Goal: Information Seeking & Learning: Learn about a topic

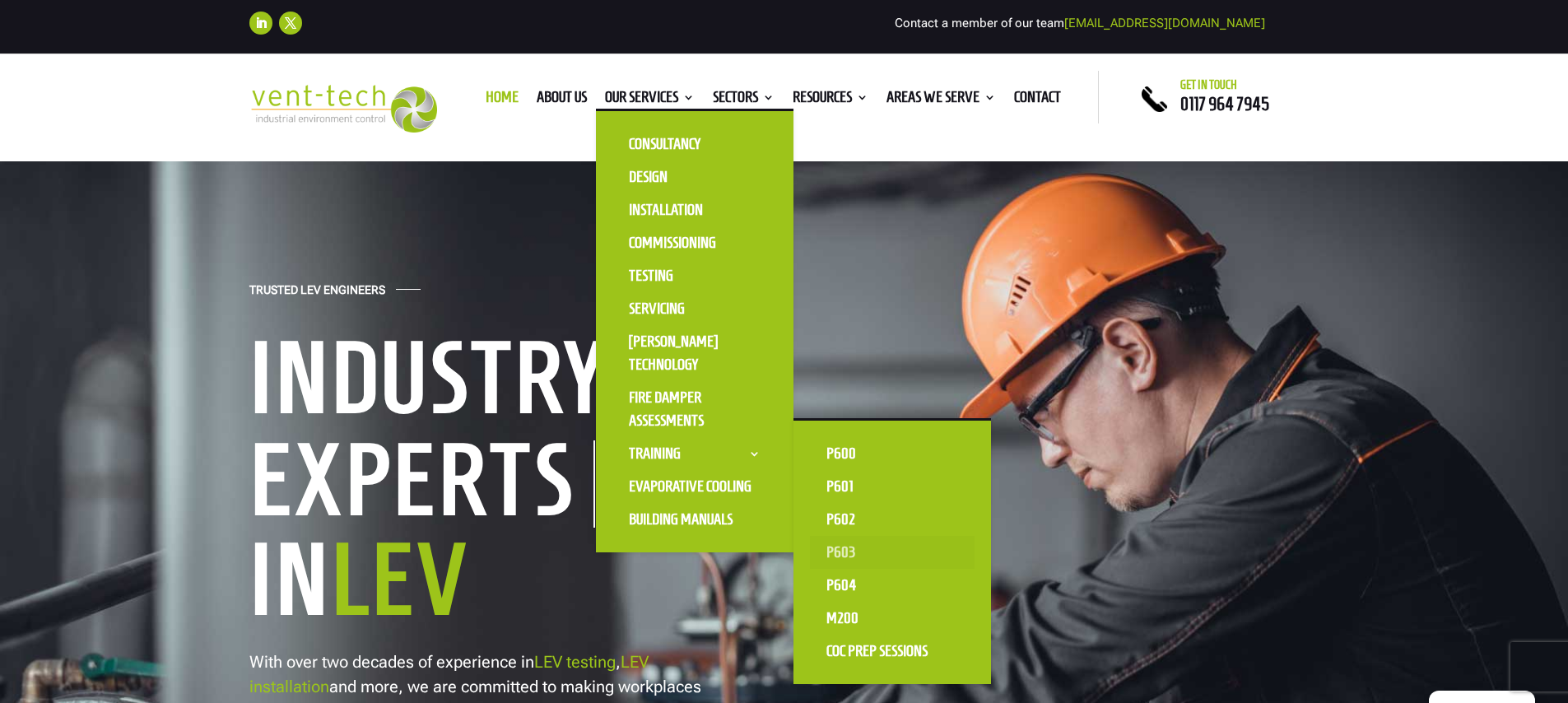
click at [839, 550] on link "P603" at bounding box center [892, 552] width 165 height 33
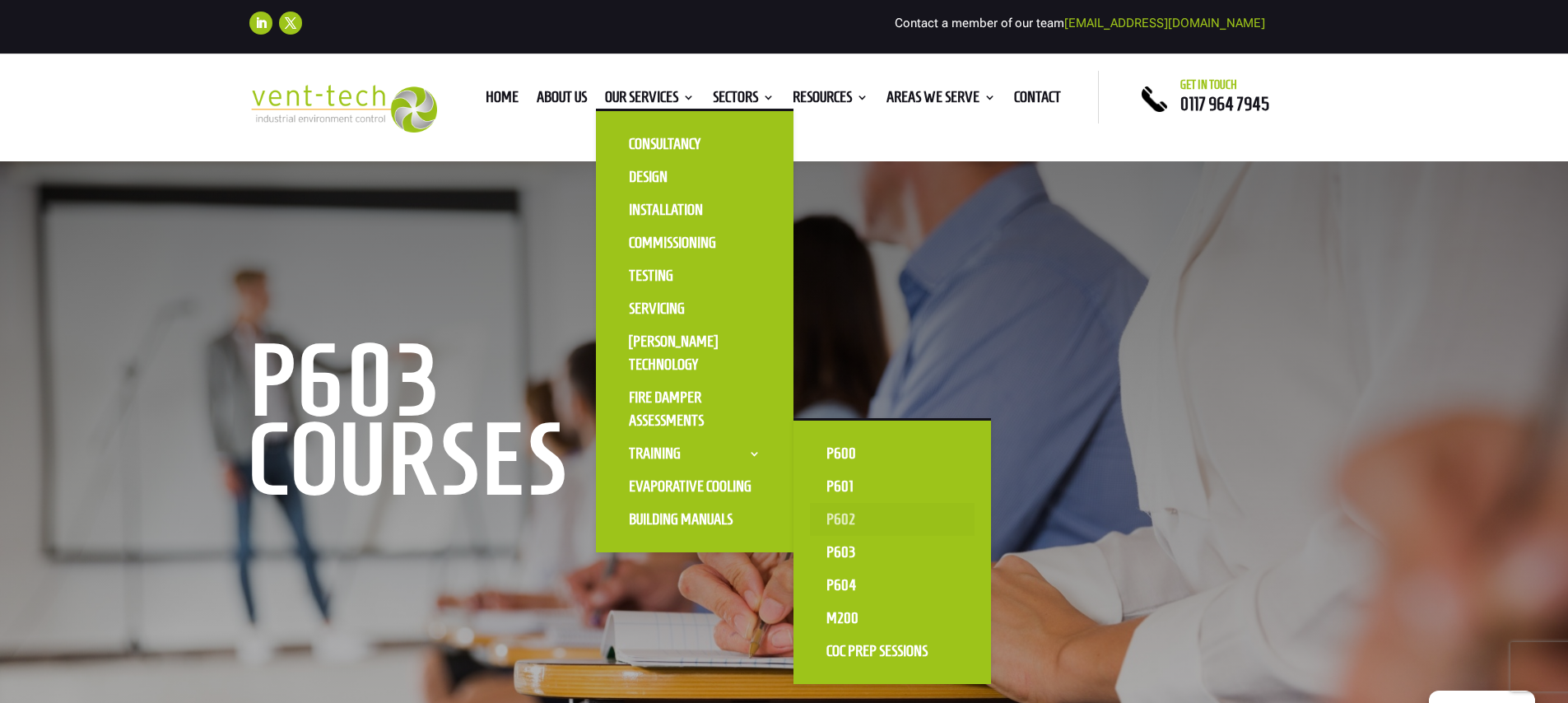
click at [843, 521] on link "P602" at bounding box center [892, 519] width 165 height 33
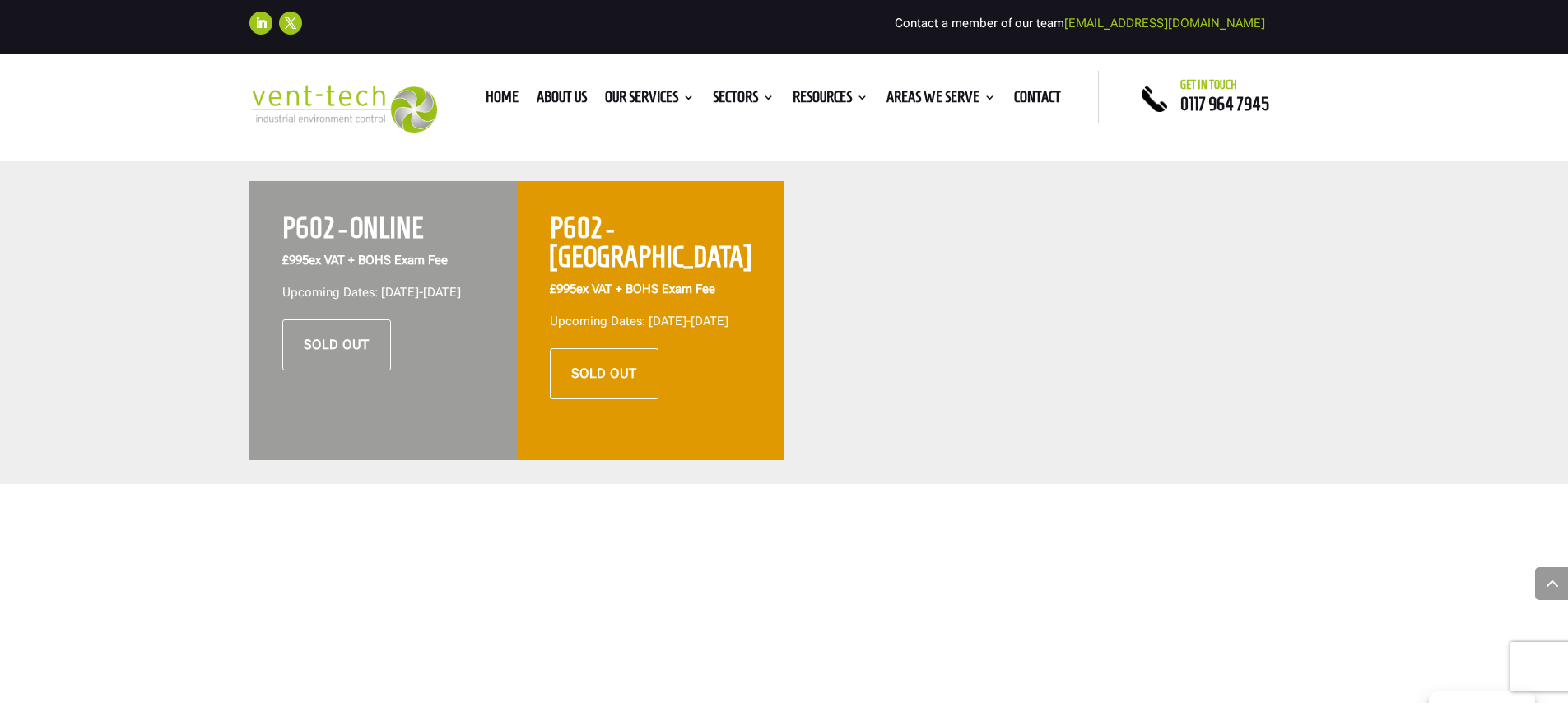
scroll to position [659, 0]
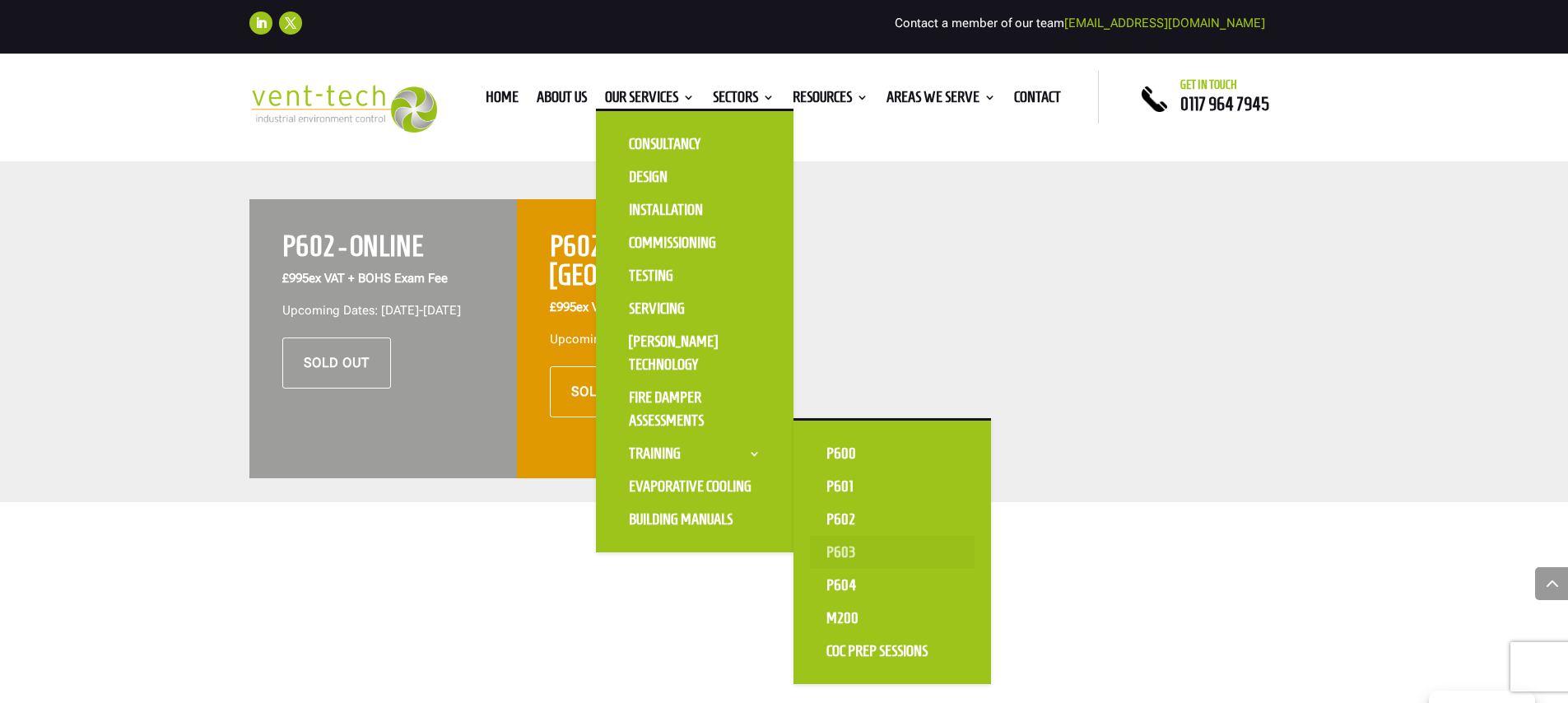
click at [840, 548] on link "P603" at bounding box center [892, 552] width 165 height 33
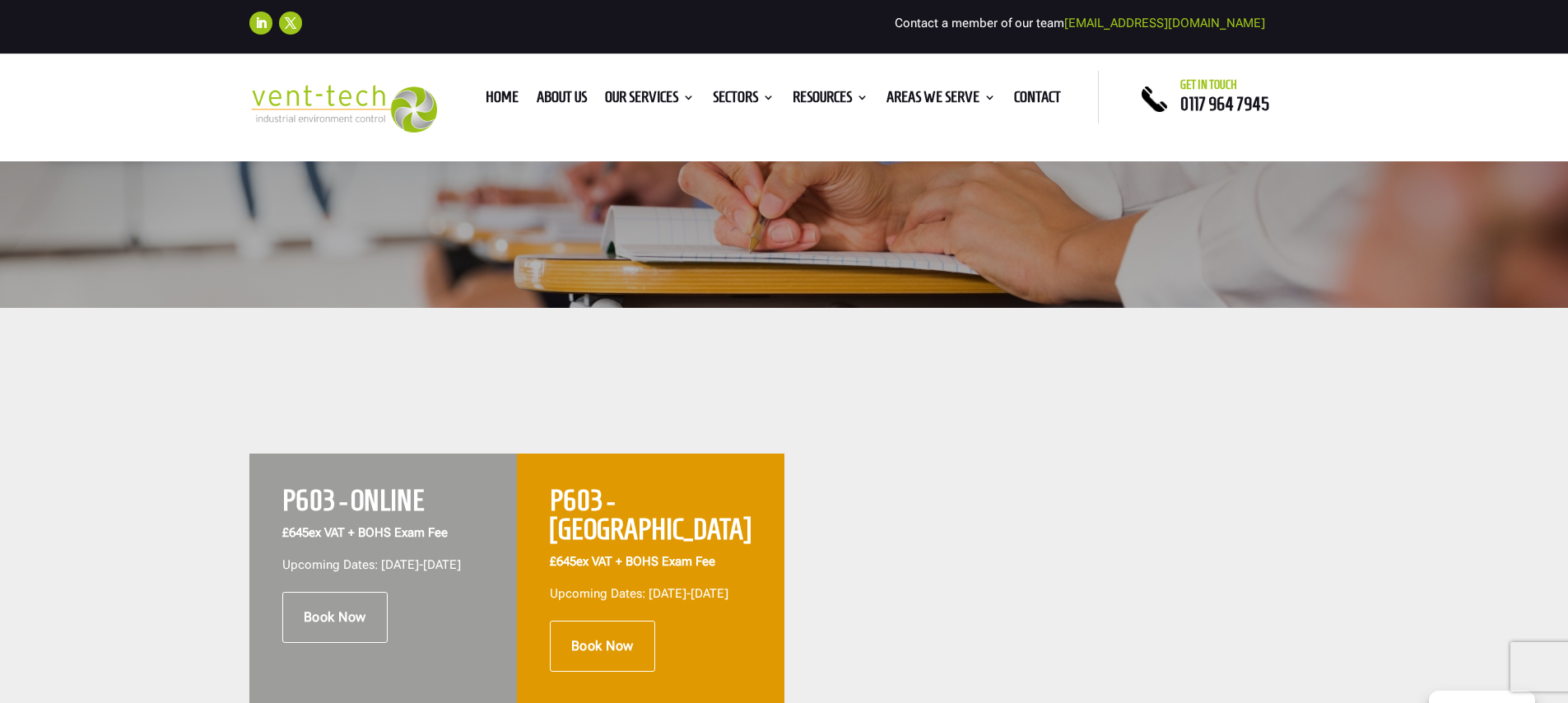
scroll to position [406, 0]
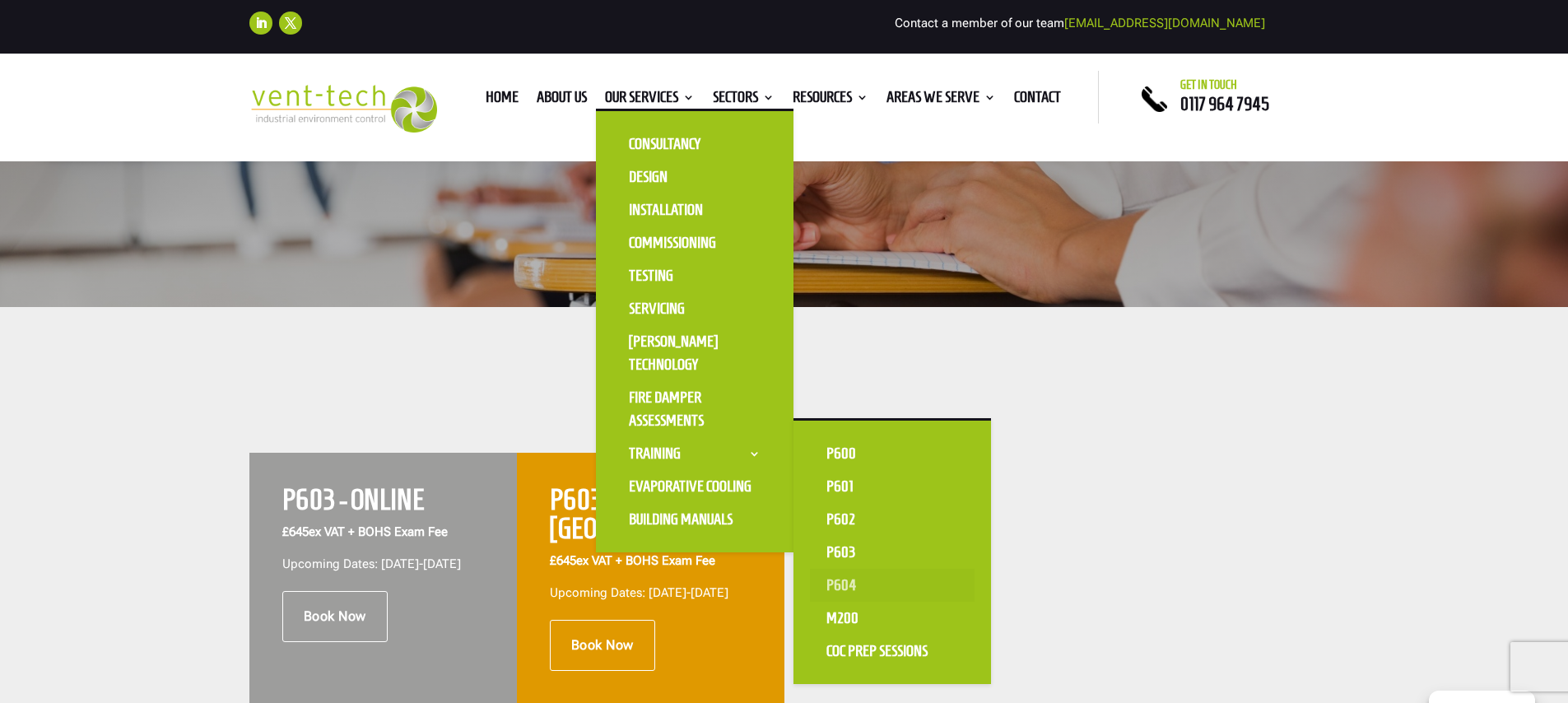
click at [841, 591] on link "P604" at bounding box center [892, 585] width 165 height 33
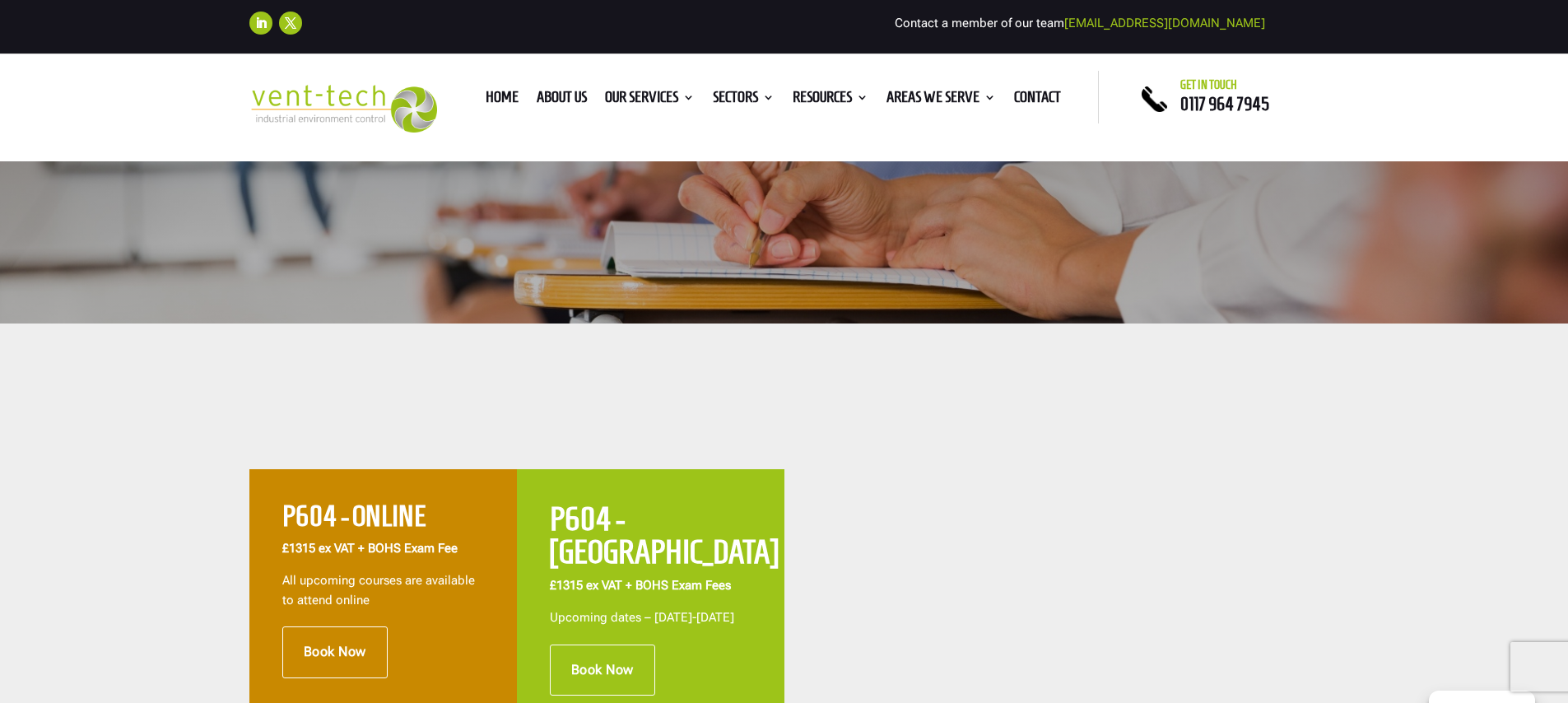
scroll to position [633, 0]
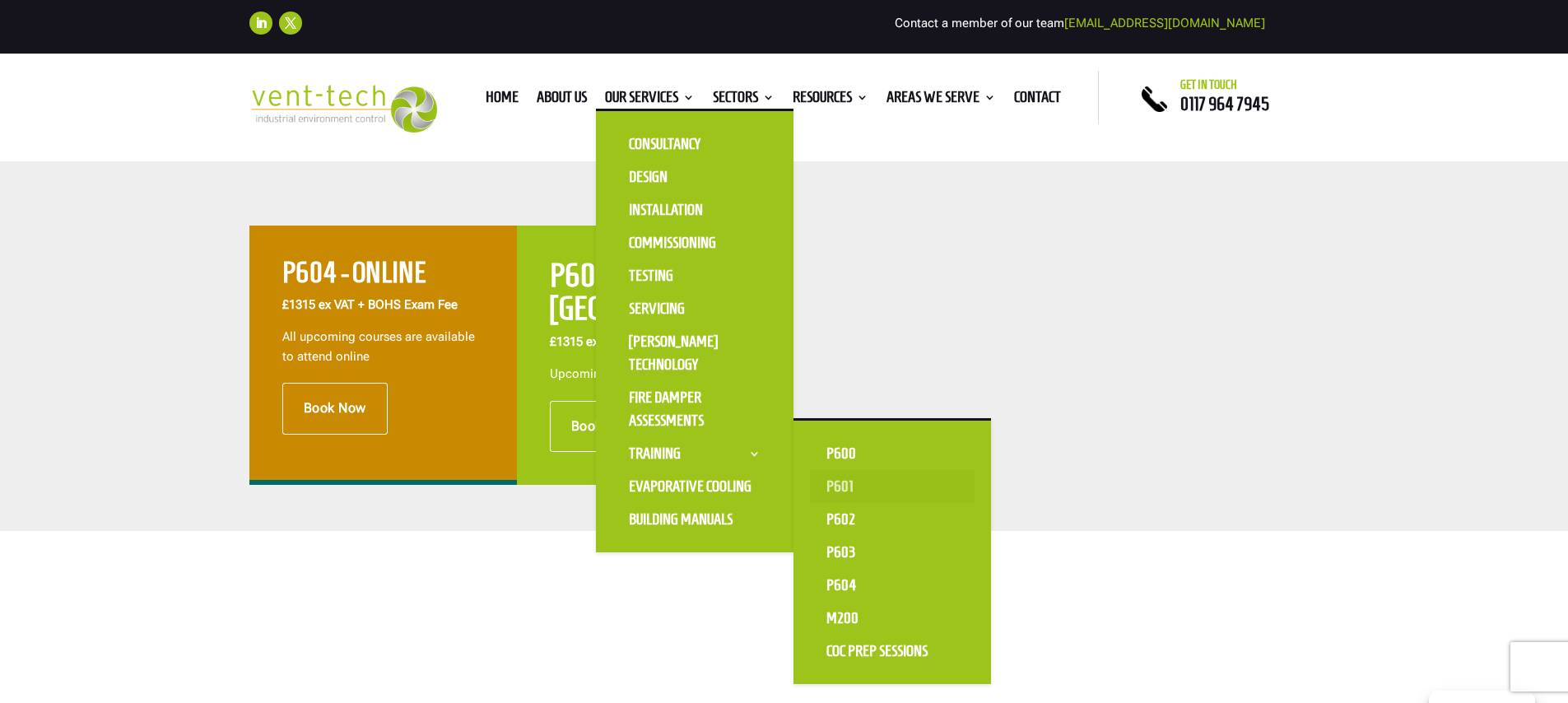
click at [862, 478] on link "P601" at bounding box center [892, 486] width 165 height 33
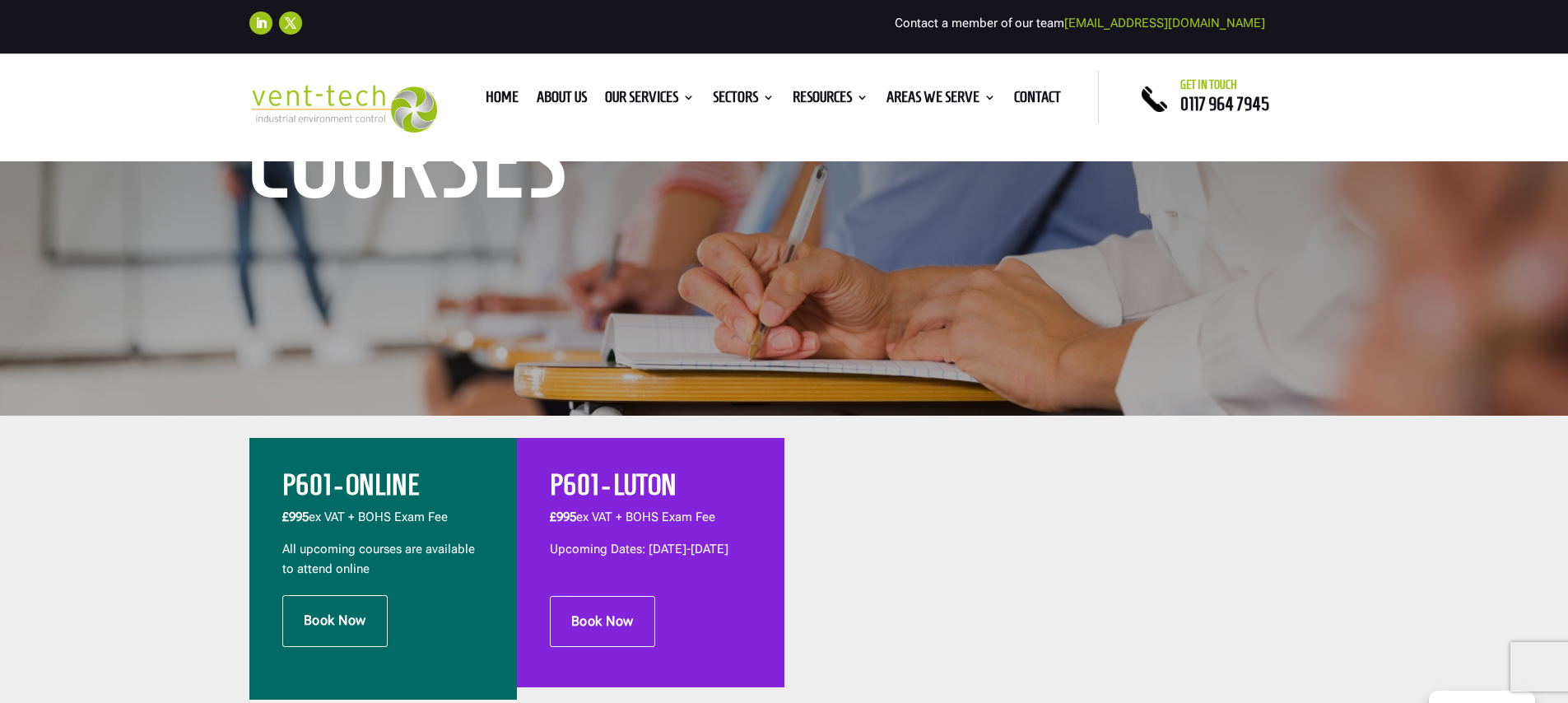
scroll to position [438, 0]
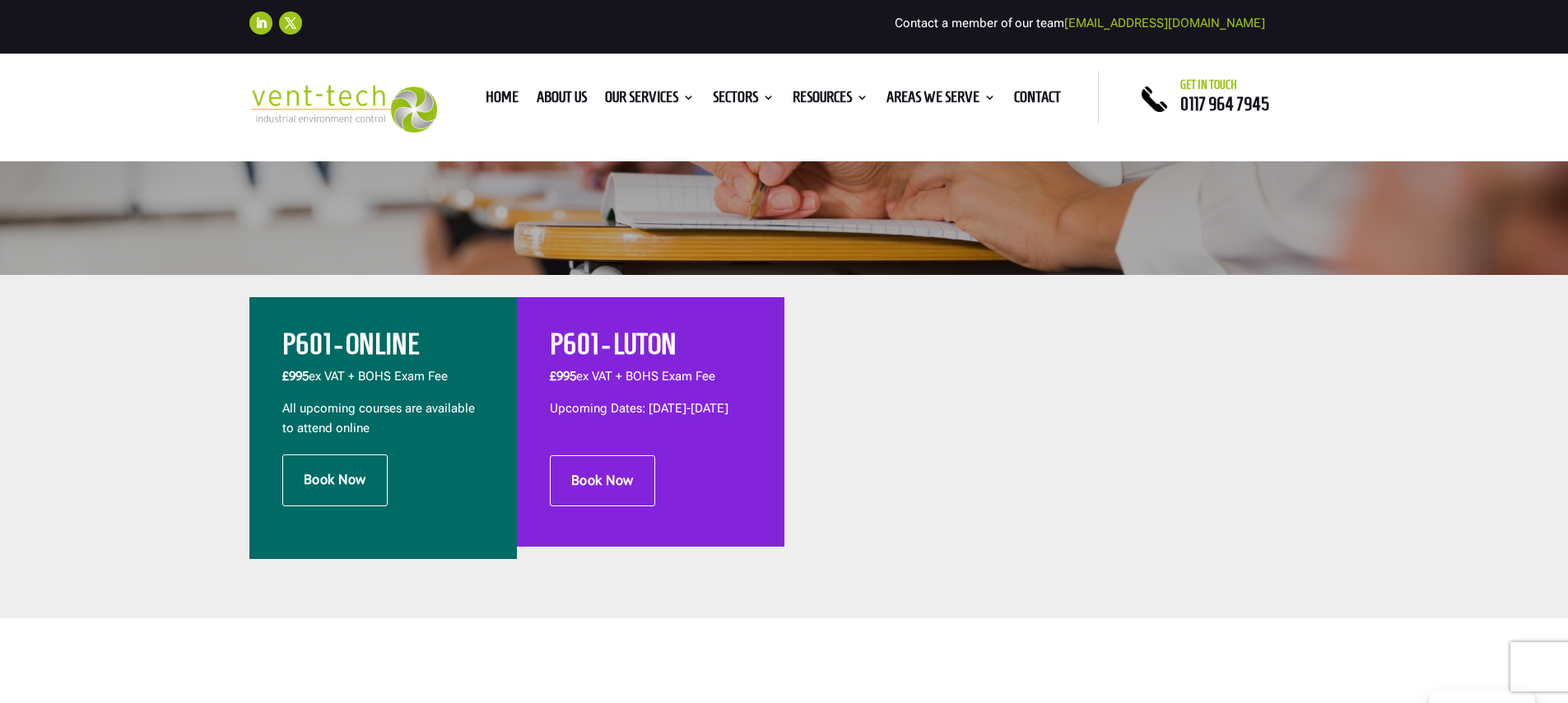
click at [629, 378] on p "£995 ex VAT + BOHS Exam Fee" at bounding box center [650, 382] width 201 height 32
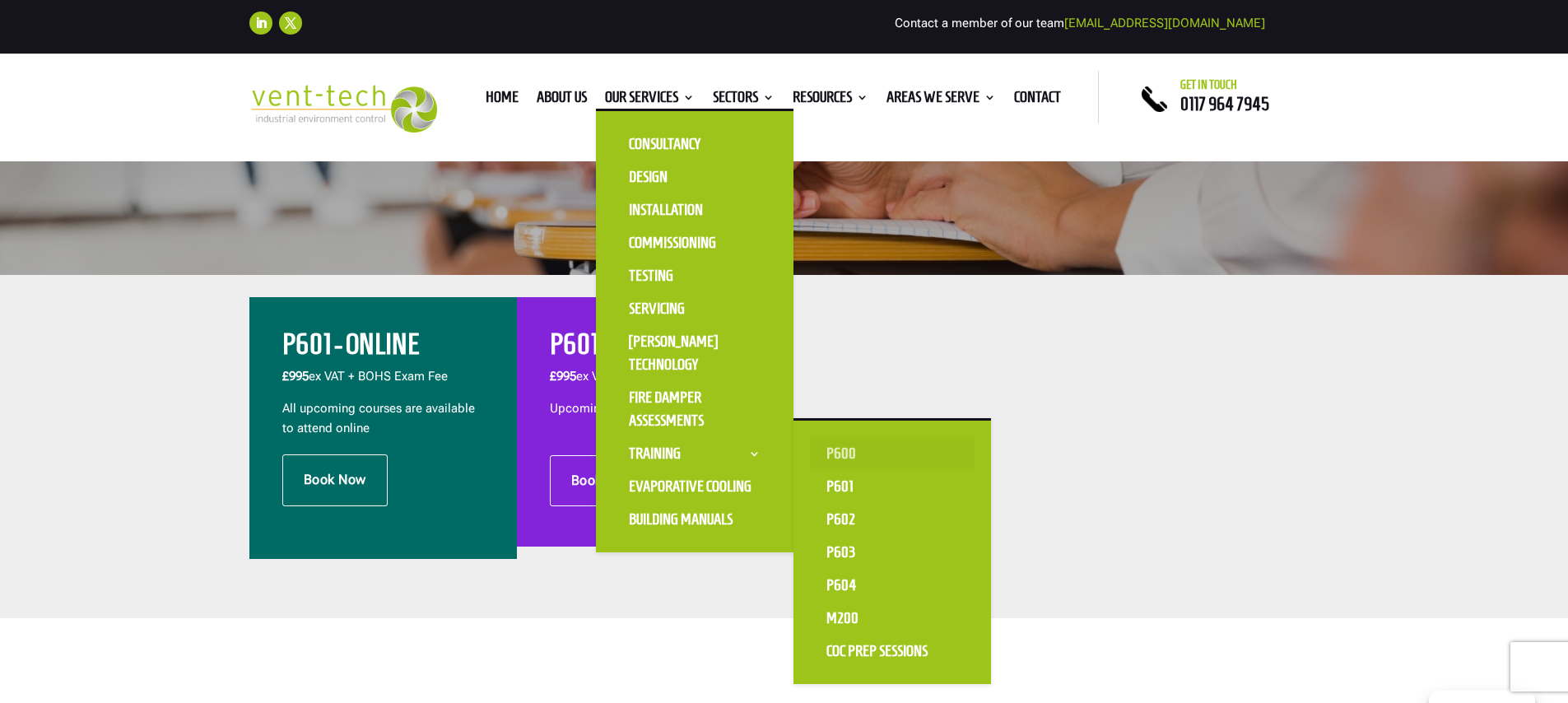
click at [854, 449] on link "P600" at bounding box center [892, 454] width 165 height 33
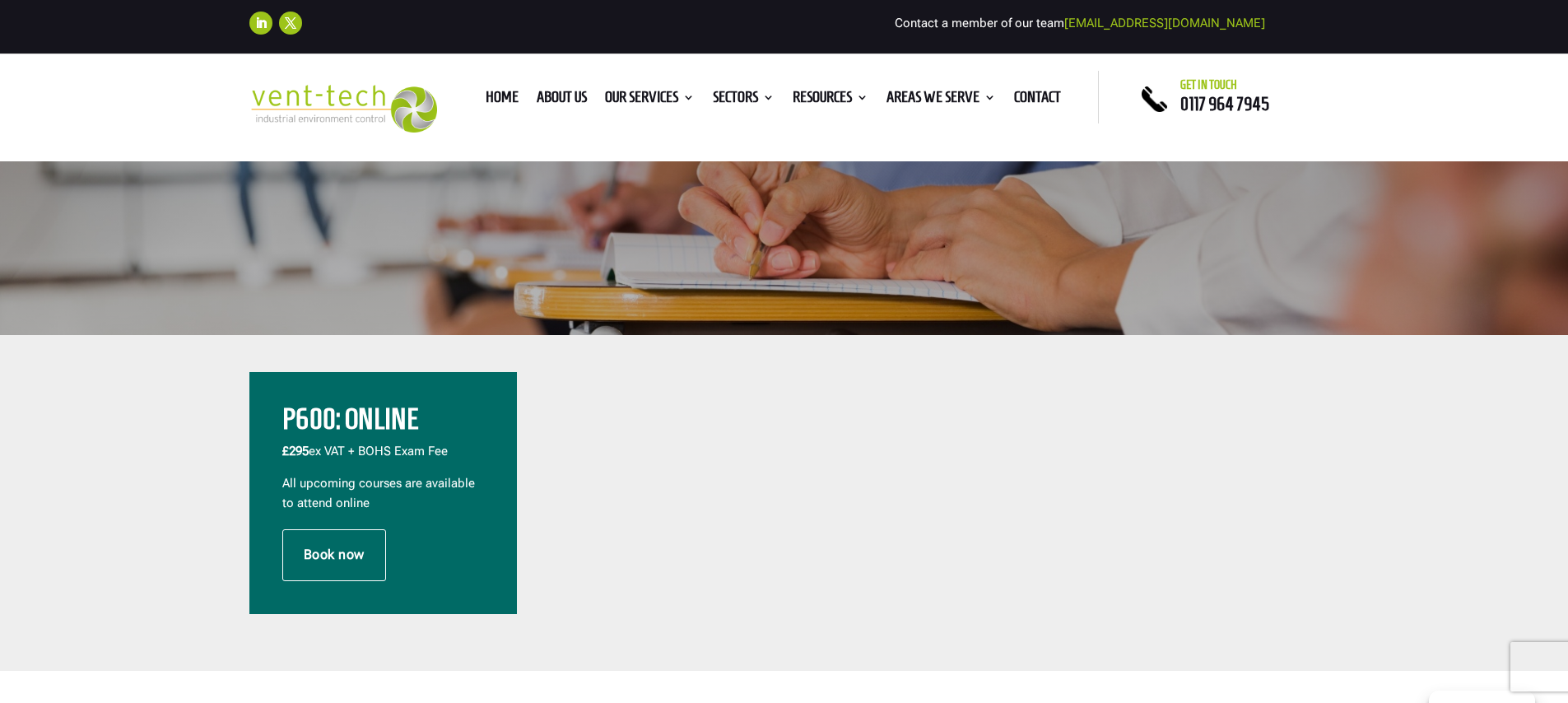
scroll to position [394, 0]
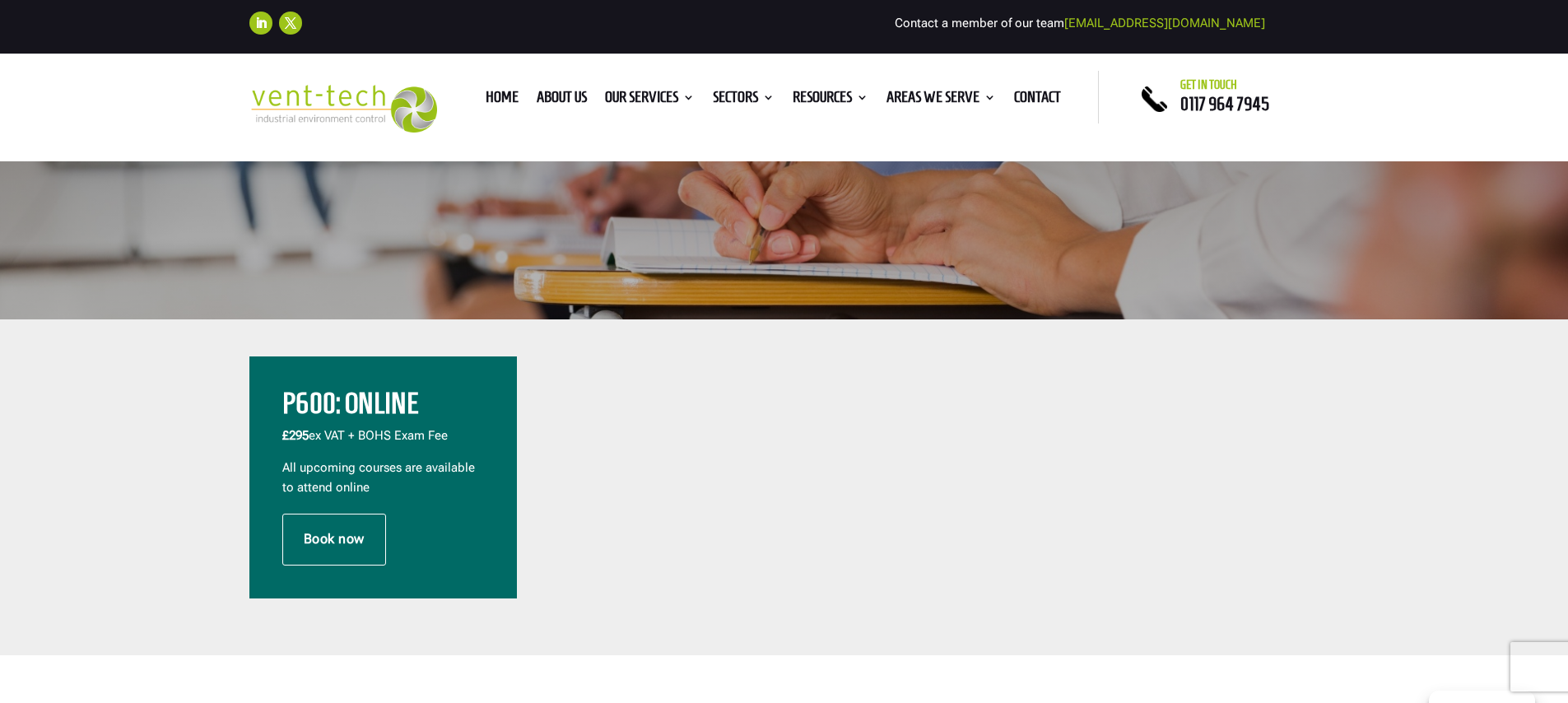
click at [378, 409] on h2 "P600: Online" at bounding box center [382, 408] width 201 height 37
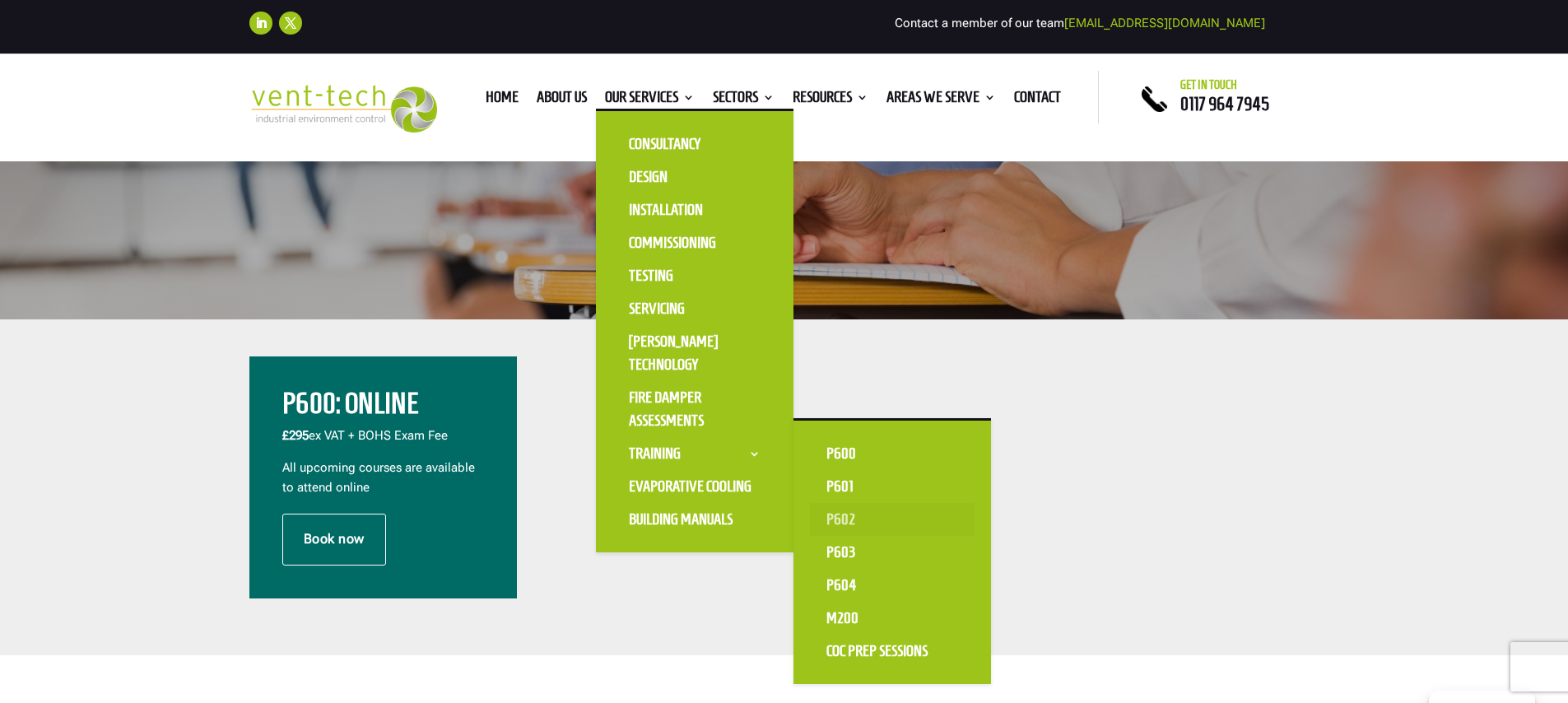
click at [856, 519] on link "P602" at bounding box center [892, 519] width 165 height 33
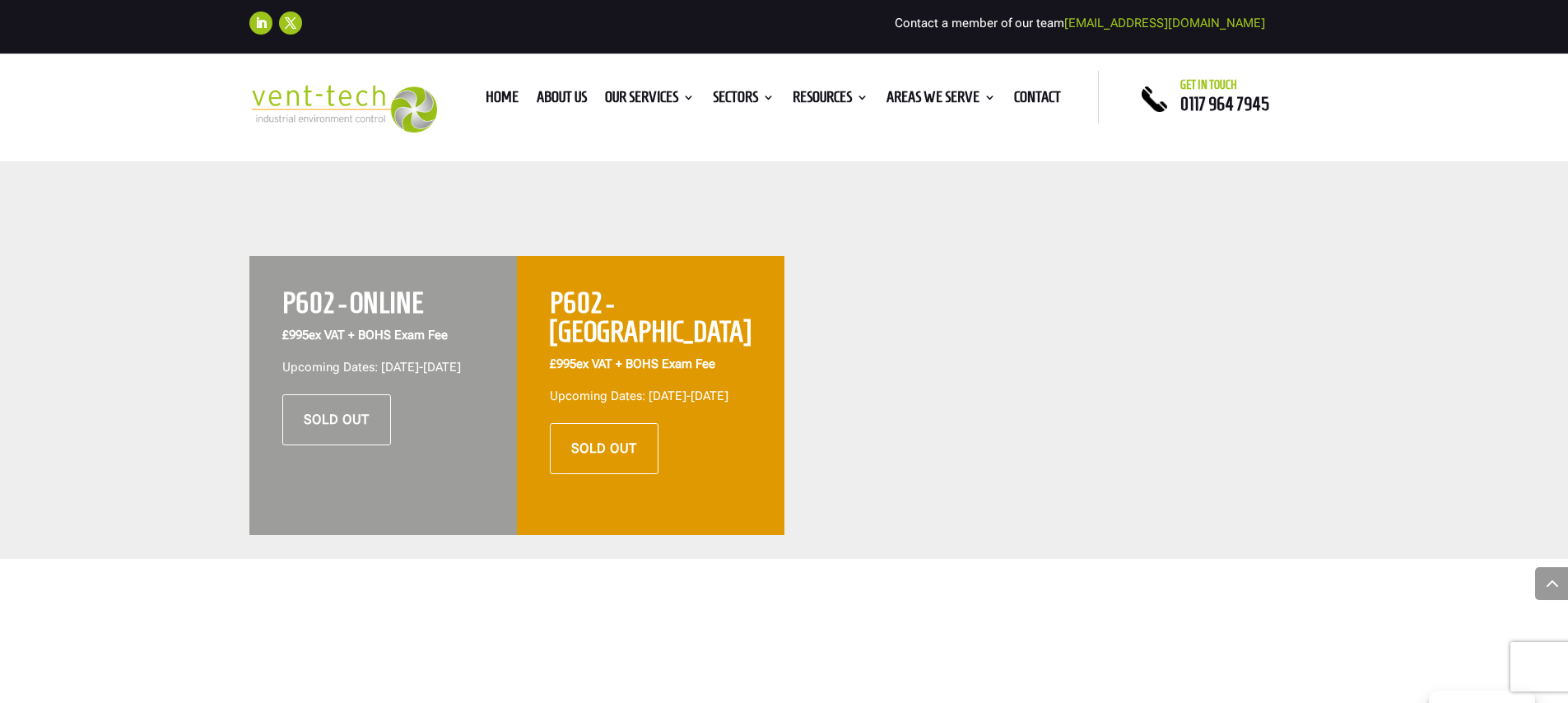
scroll to position [578, 0]
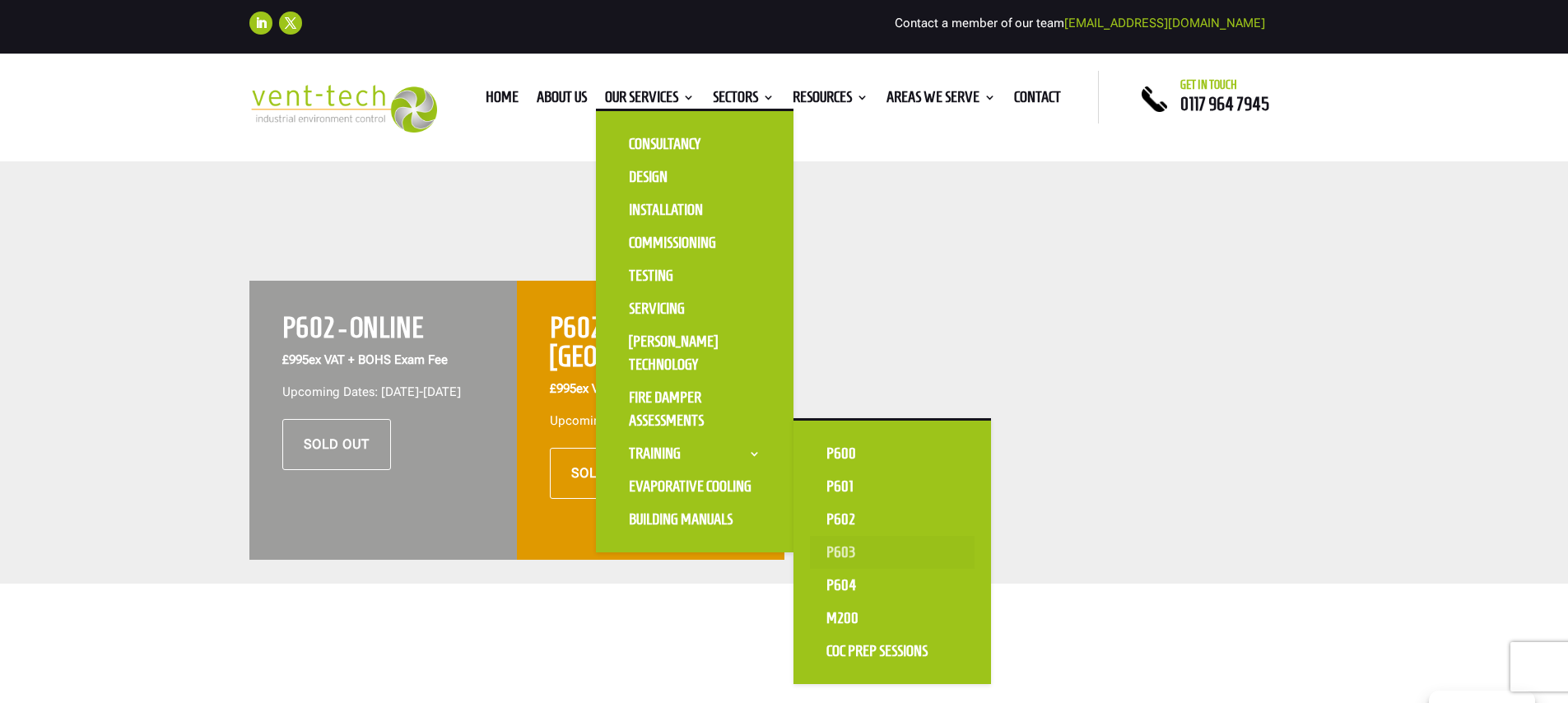
click at [838, 559] on link "P603" at bounding box center [892, 552] width 165 height 33
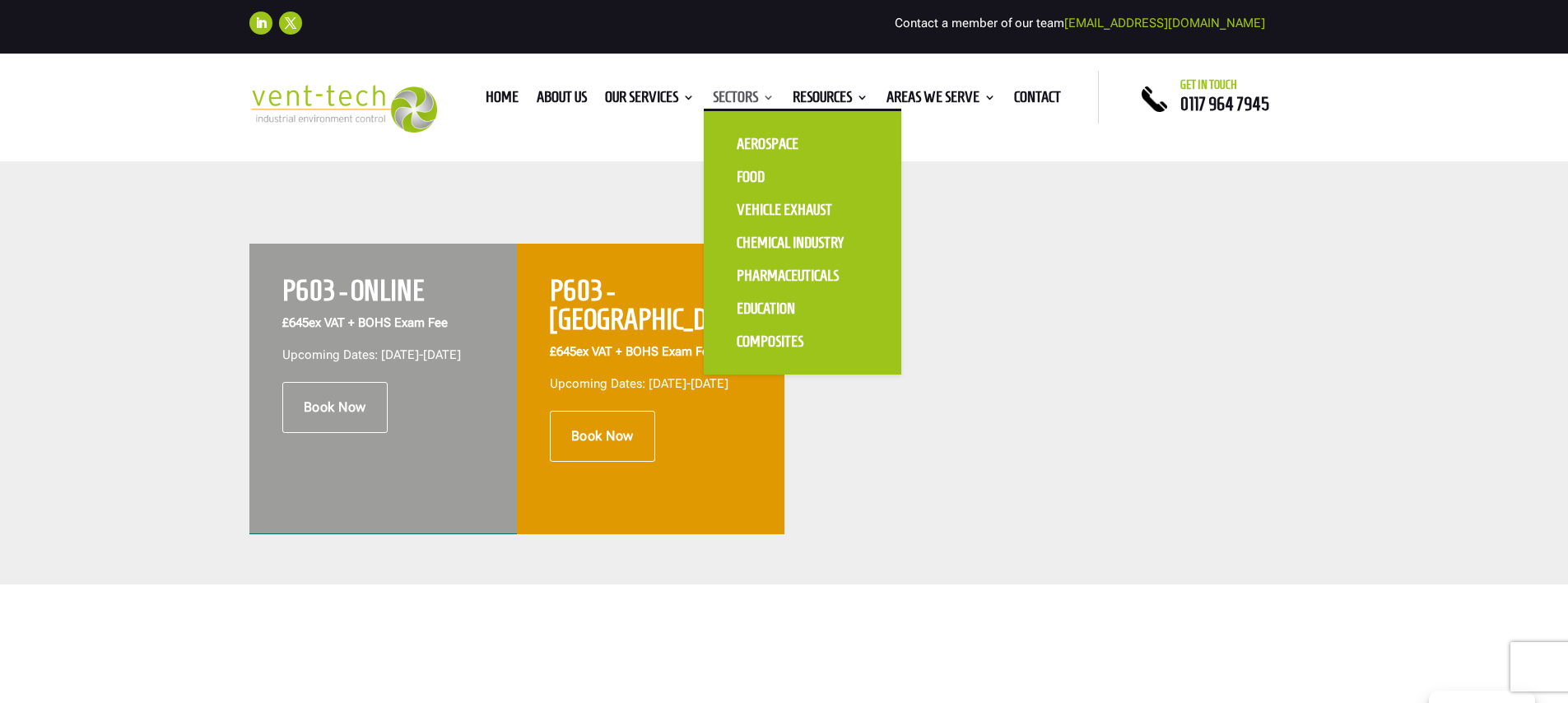
scroll to position [614, 0]
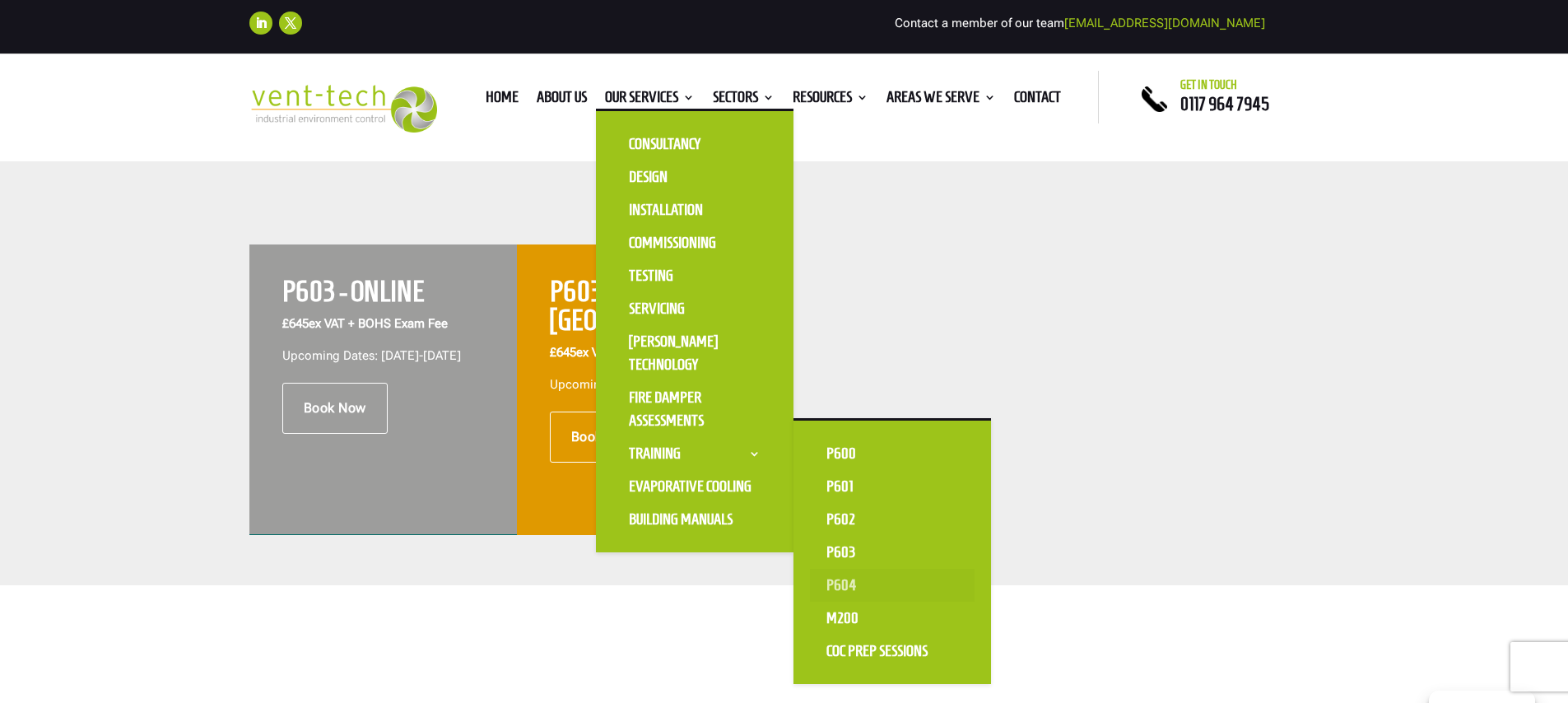
click at [828, 589] on link "P604" at bounding box center [892, 585] width 165 height 33
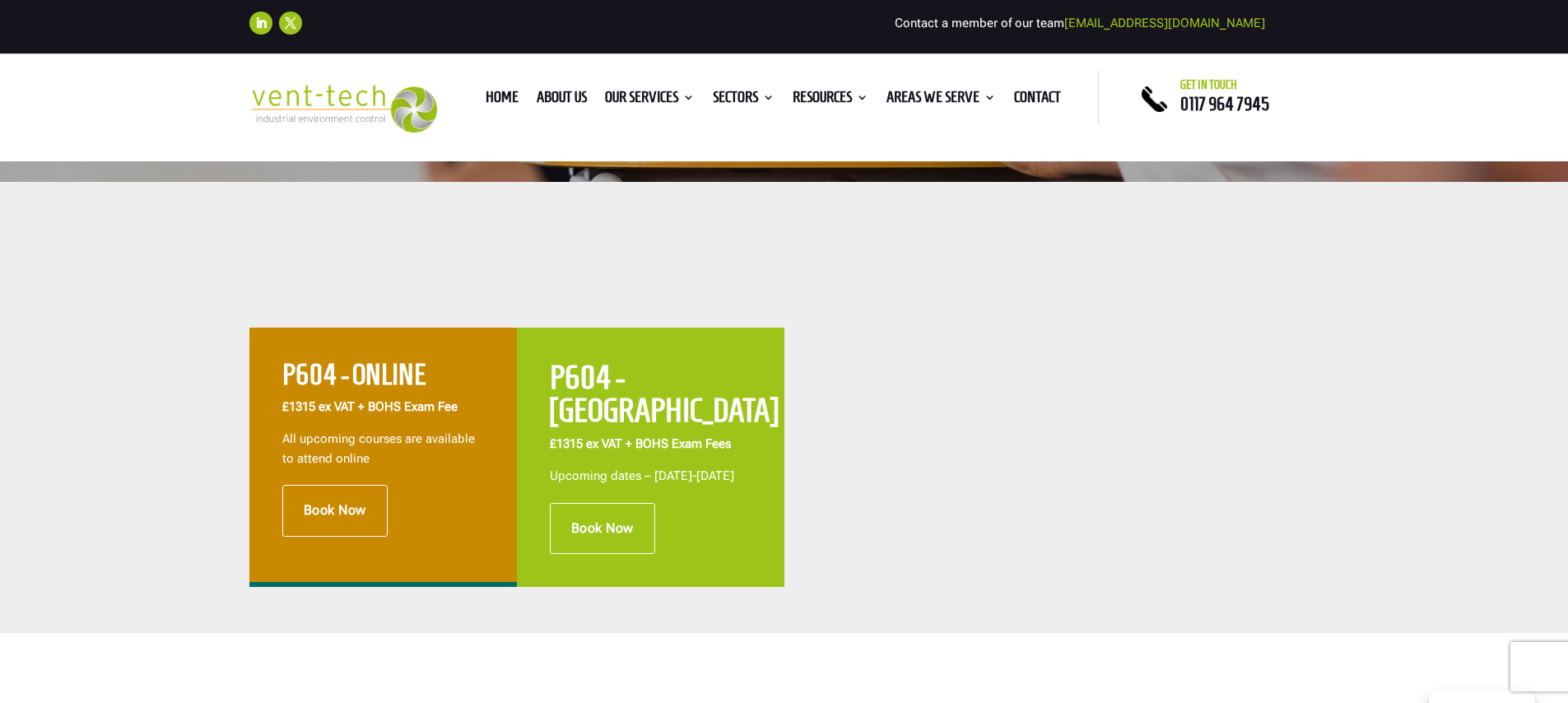
scroll to position [574, 0]
